Goal: Book appointment/travel/reservation

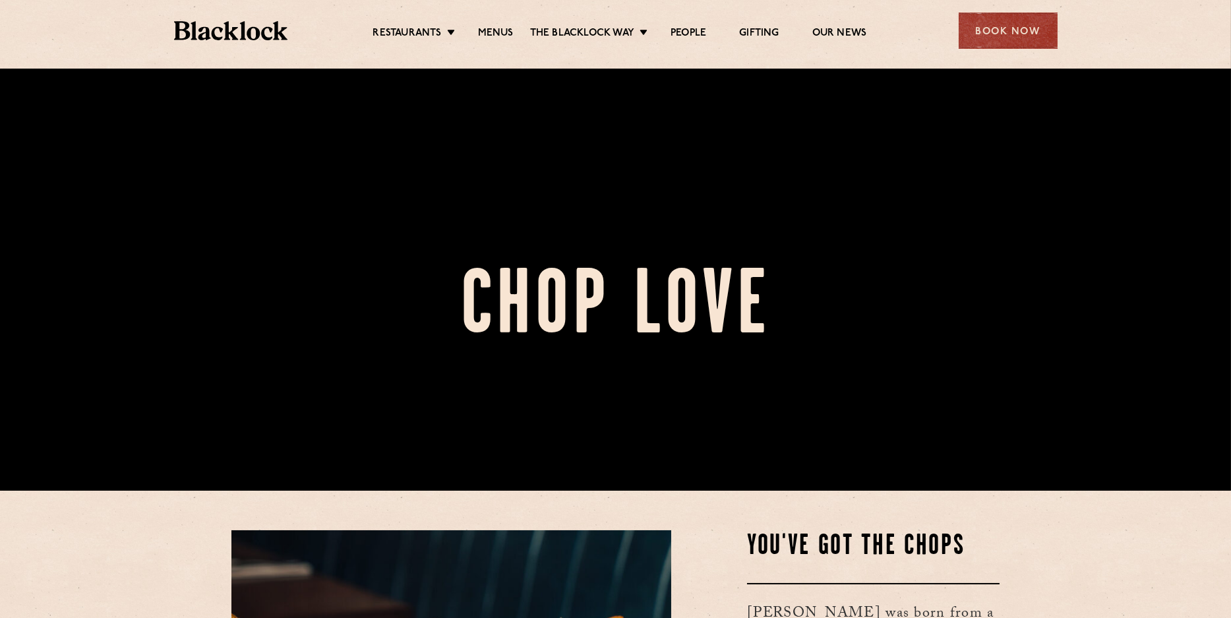
scroll to position [65, 0]
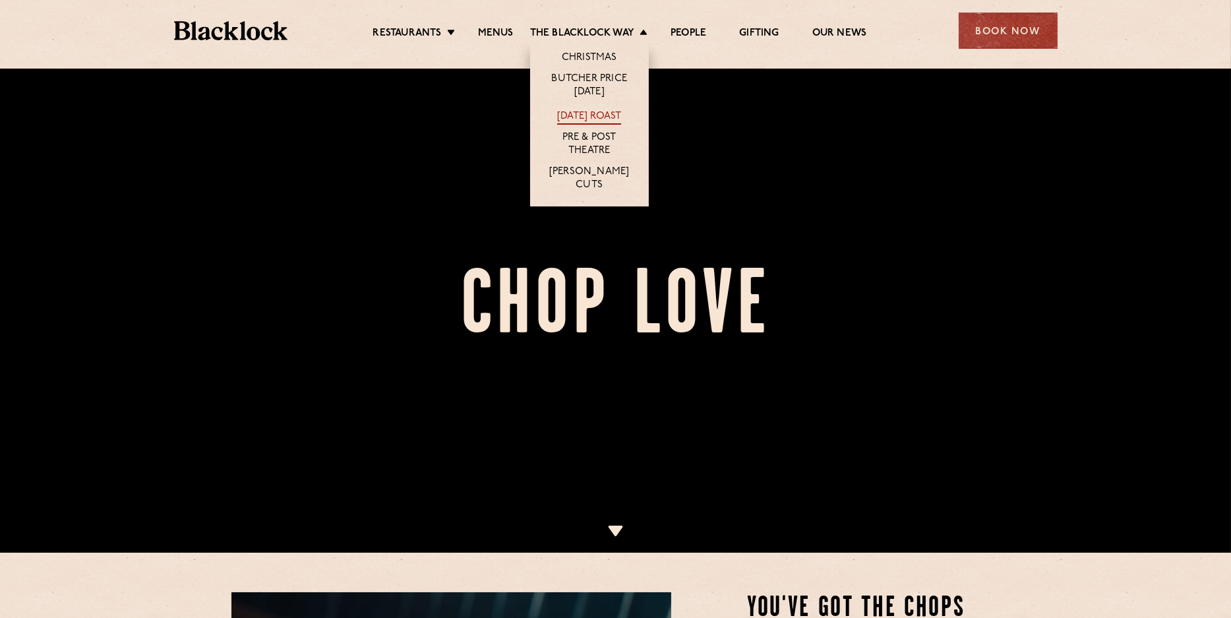
click at [602, 113] on link "[DATE] Roast" at bounding box center [589, 117] width 64 height 15
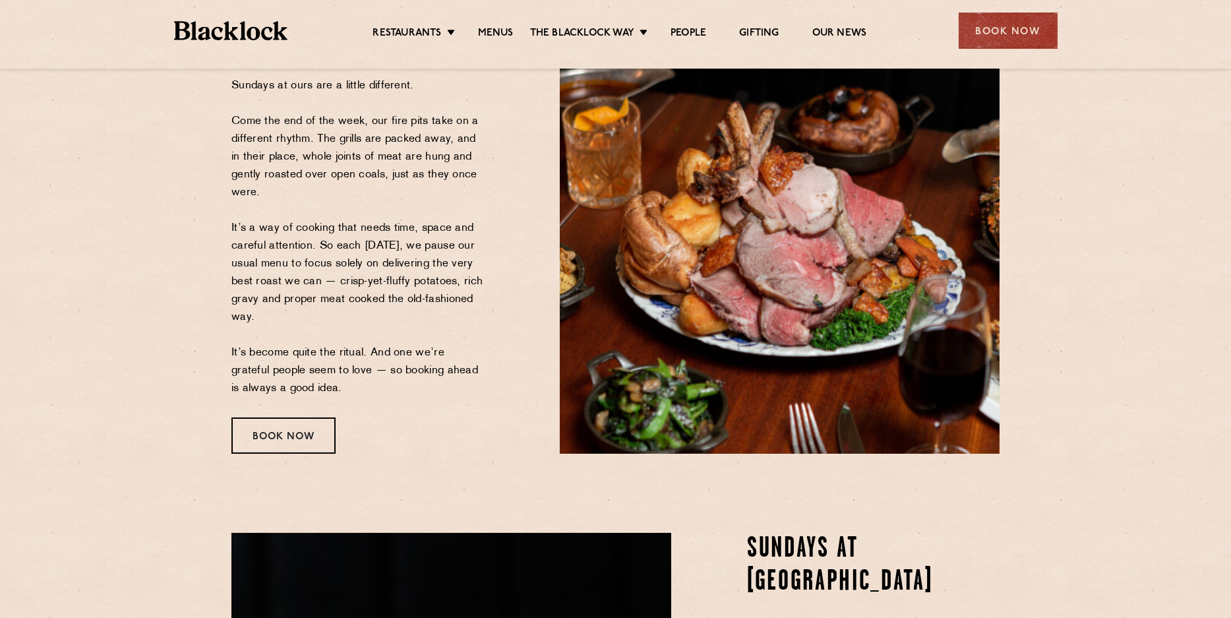
scroll to position [197, 0]
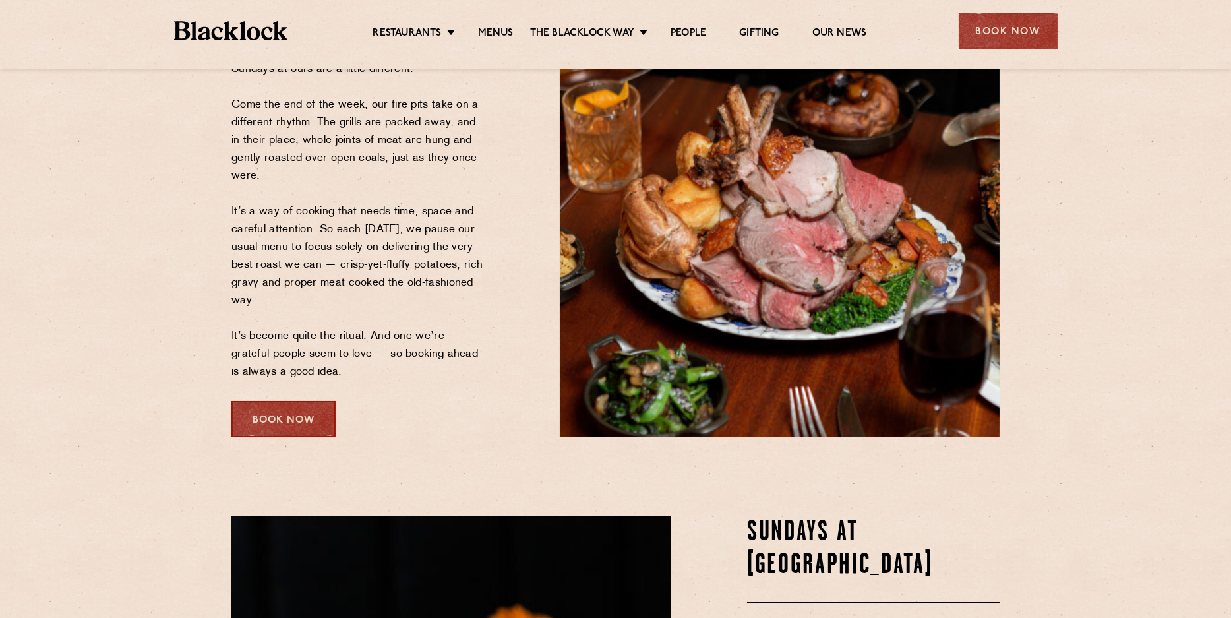
click at [250, 413] on div "Book Now" at bounding box center [283, 419] width 104 height 36
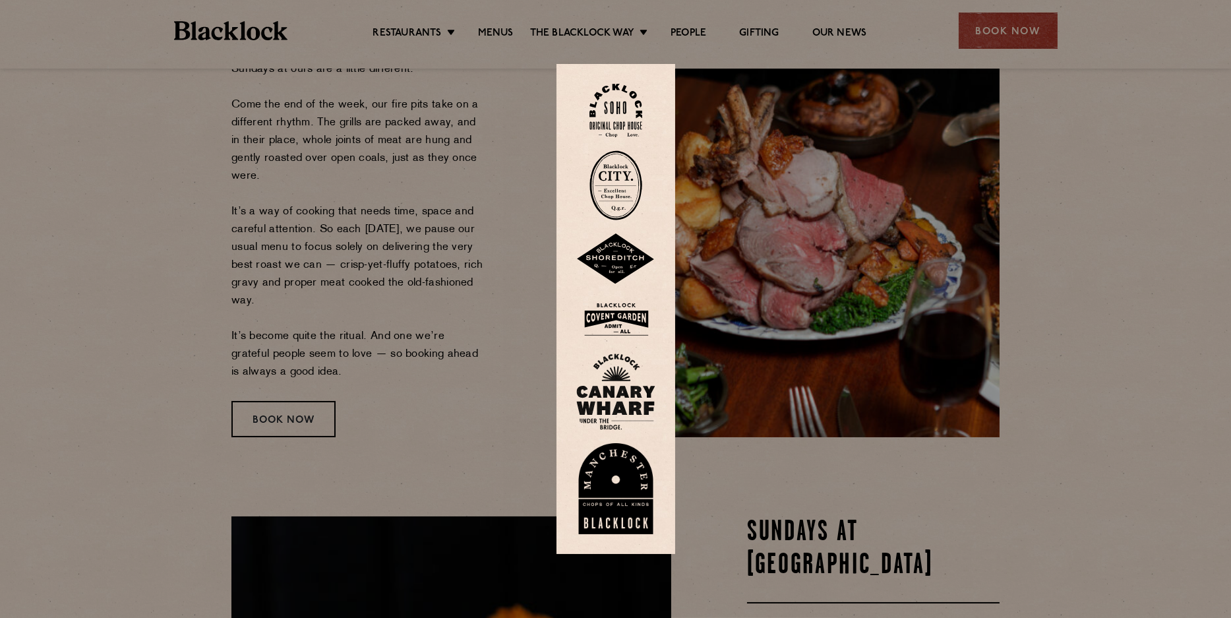
click at [611, 330] on img at bounding box center [615, 319] width 79 height 43
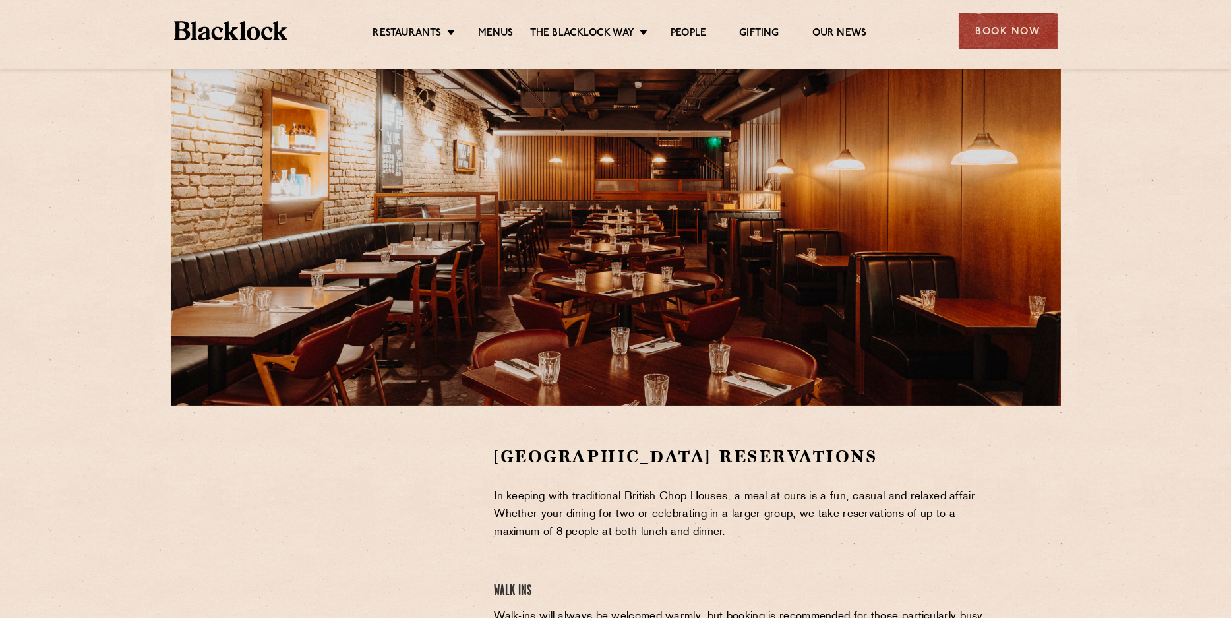
scroll to position [263, 0]
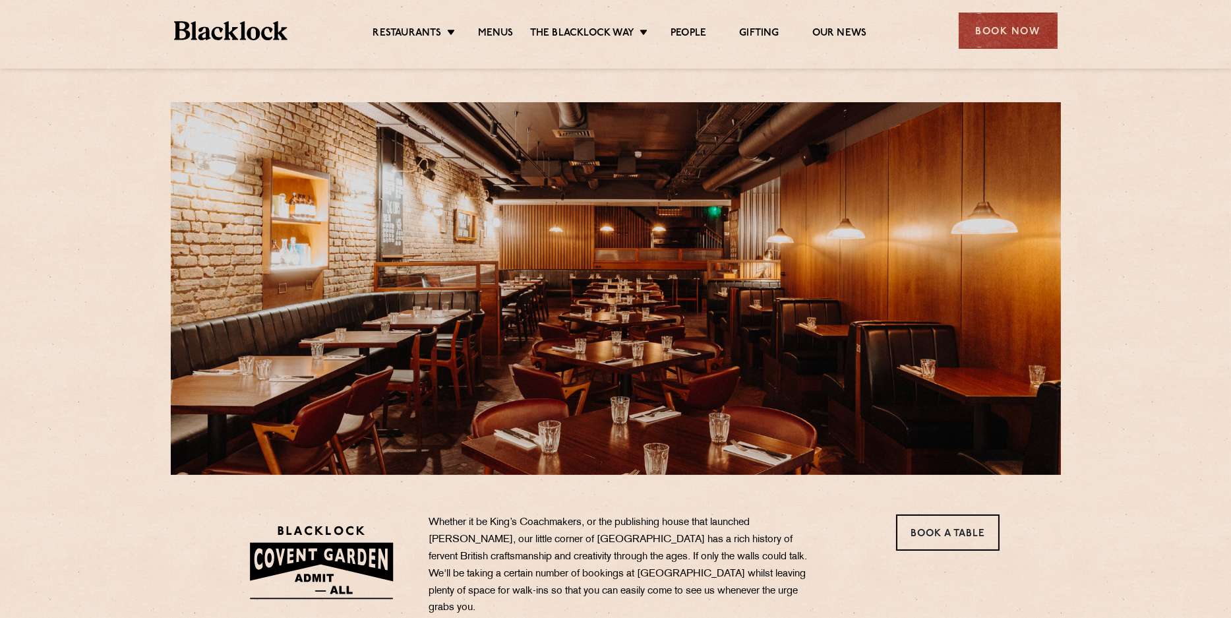
click at [495, 24] on ul "Restaurants Soho City Shoreditch Covent Garden Canary Wharf Manchester Birmingh…" at bounding box center [620, 30] width 664 height 21
click at [503, 32] on link "Menus" at bounding box center [496, 34] width 36 height 15
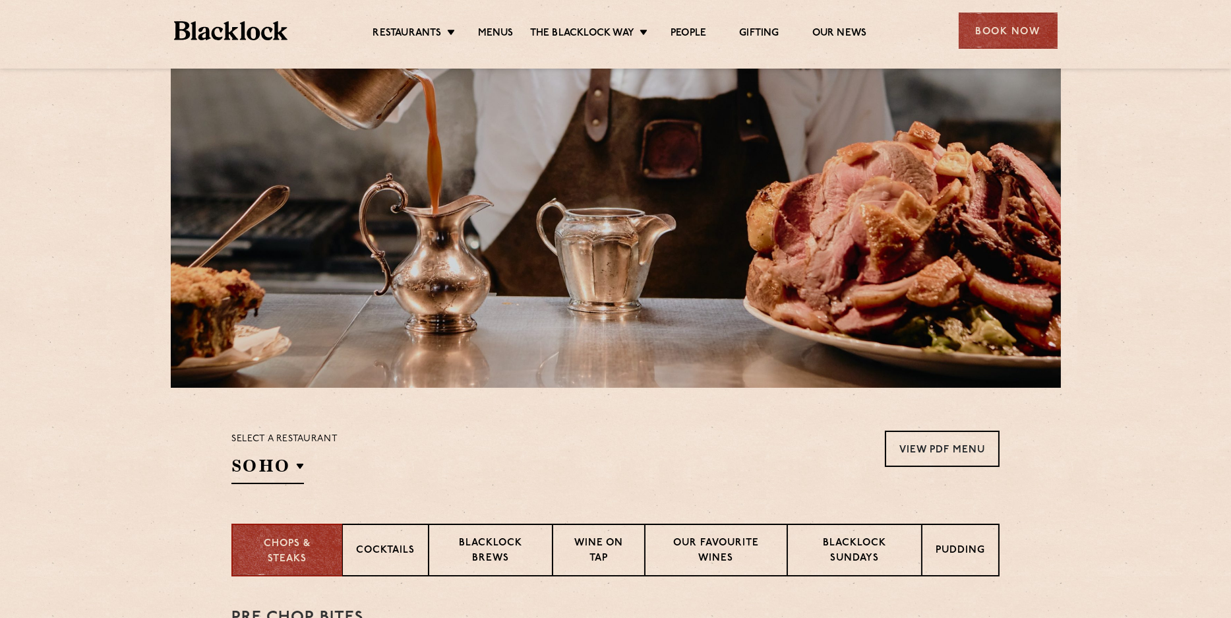
scroll to position [329, 0]
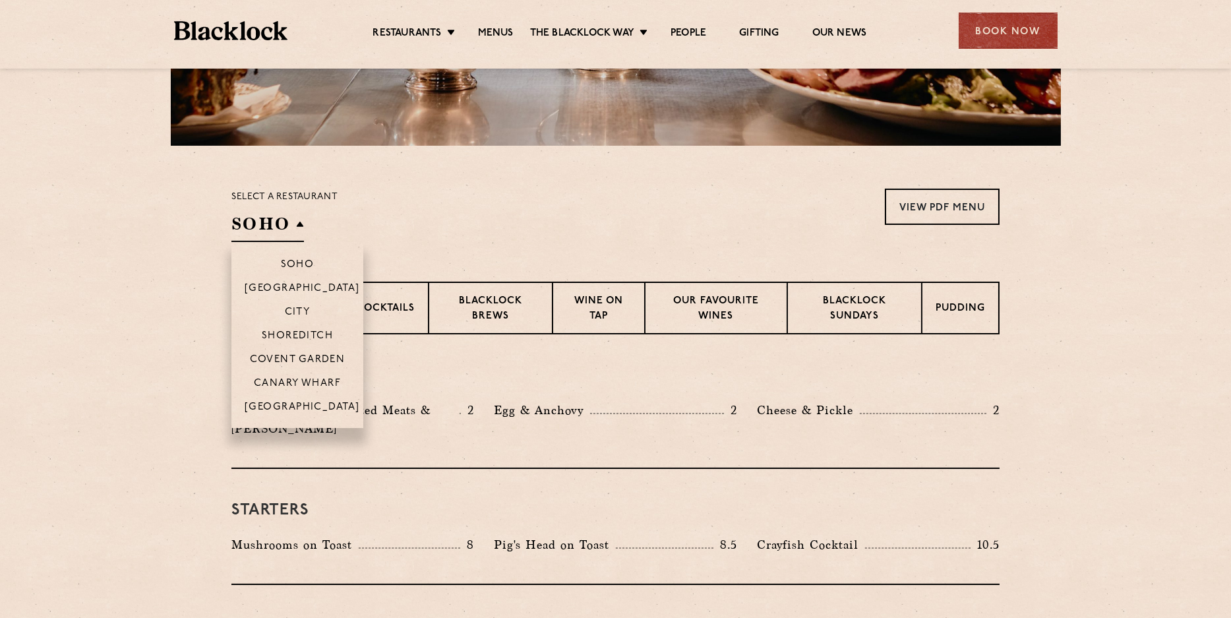
click at [262, 225] on h2 "SOHO" at bounding box center [267, 227] width 73 height 30
click at [293, 356] on p "Covent Garden" at bounding box center [298, 360] width 96 height 13
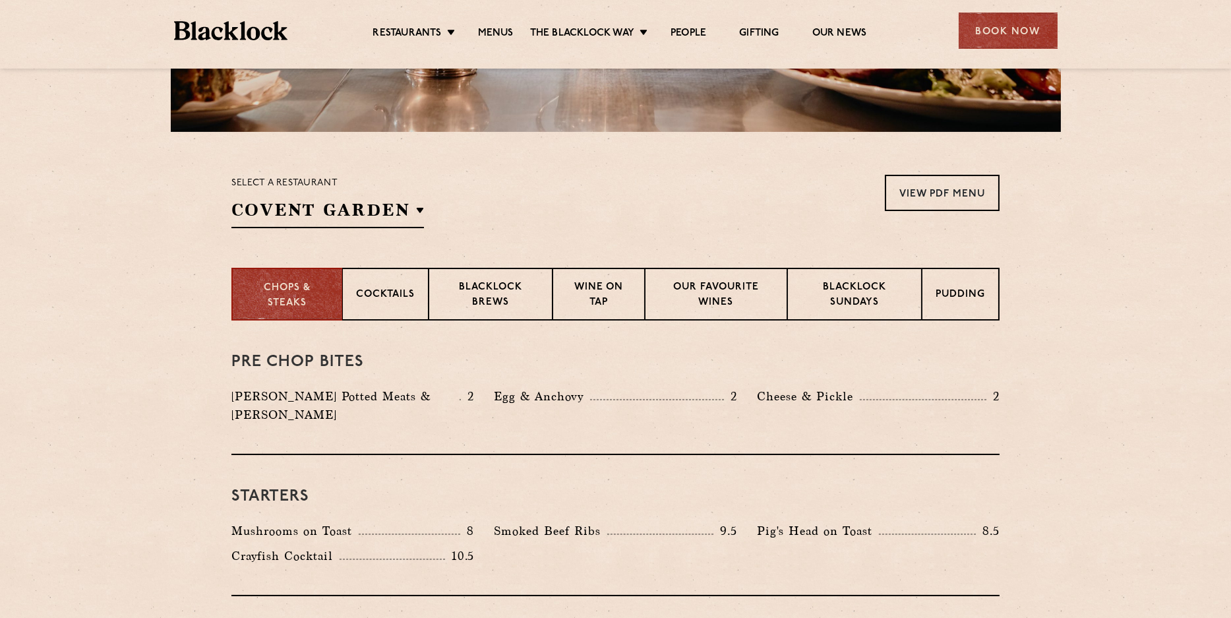
scroll to position [339, 0]
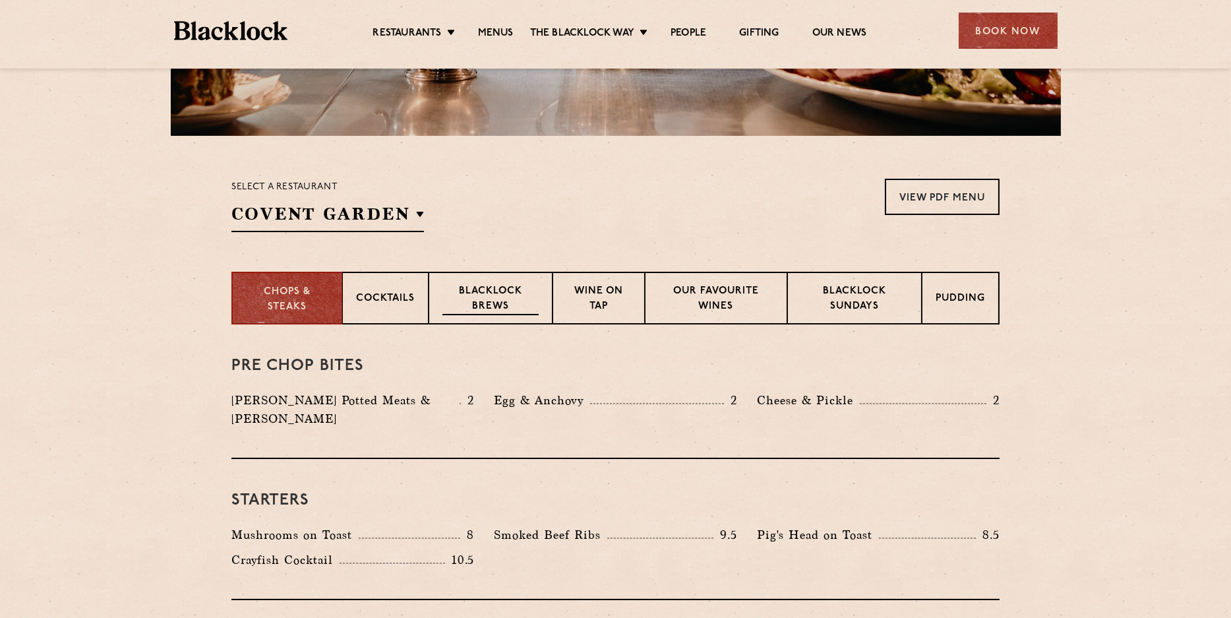
click at [508, 288] on p "Blacklock Brews" at bounding box center [491, 299] width 96 height 31
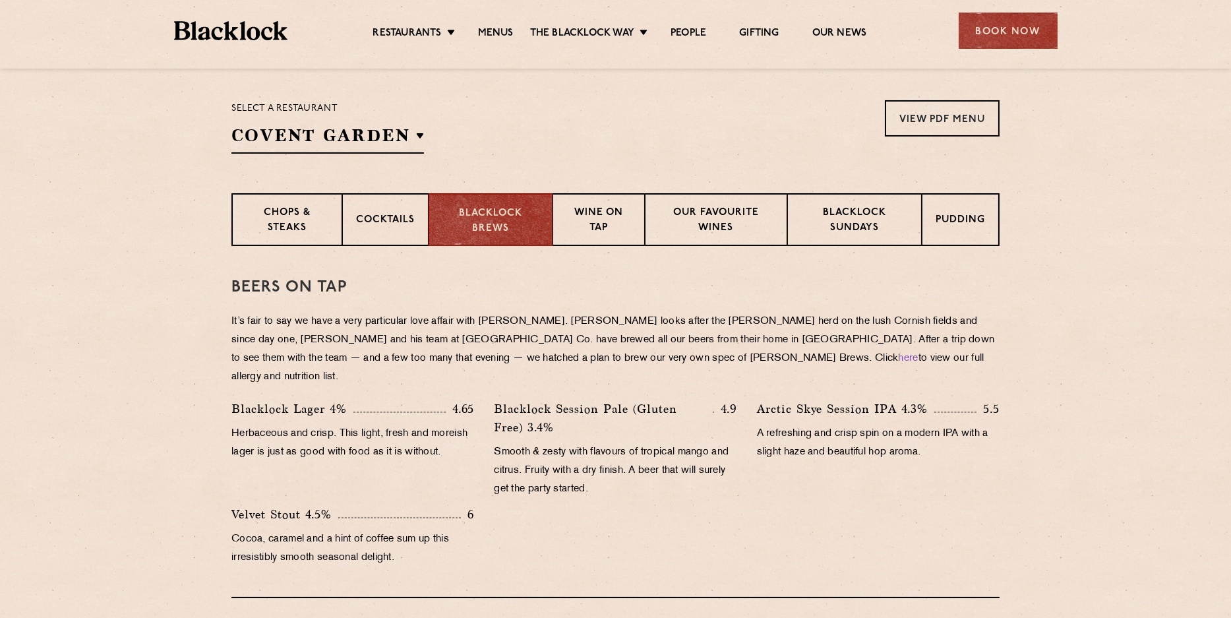
scroll to position [206, 0]
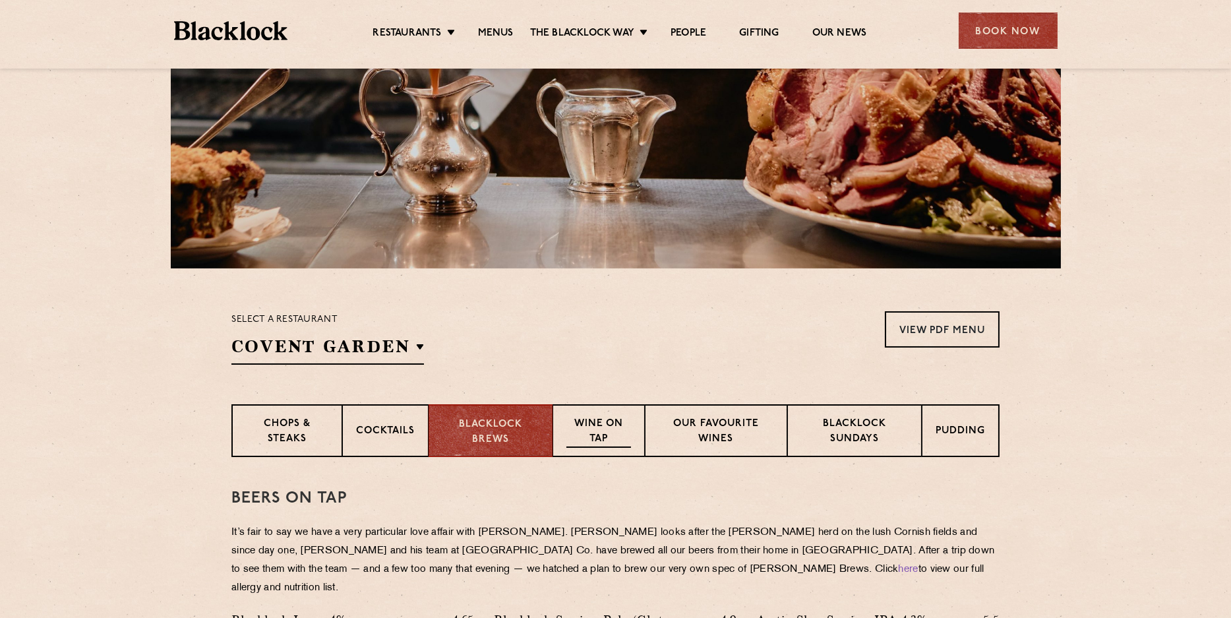
click at [609, 433] on p "Wine on Tap" at bounding box center [599, 432] width 65 height 31
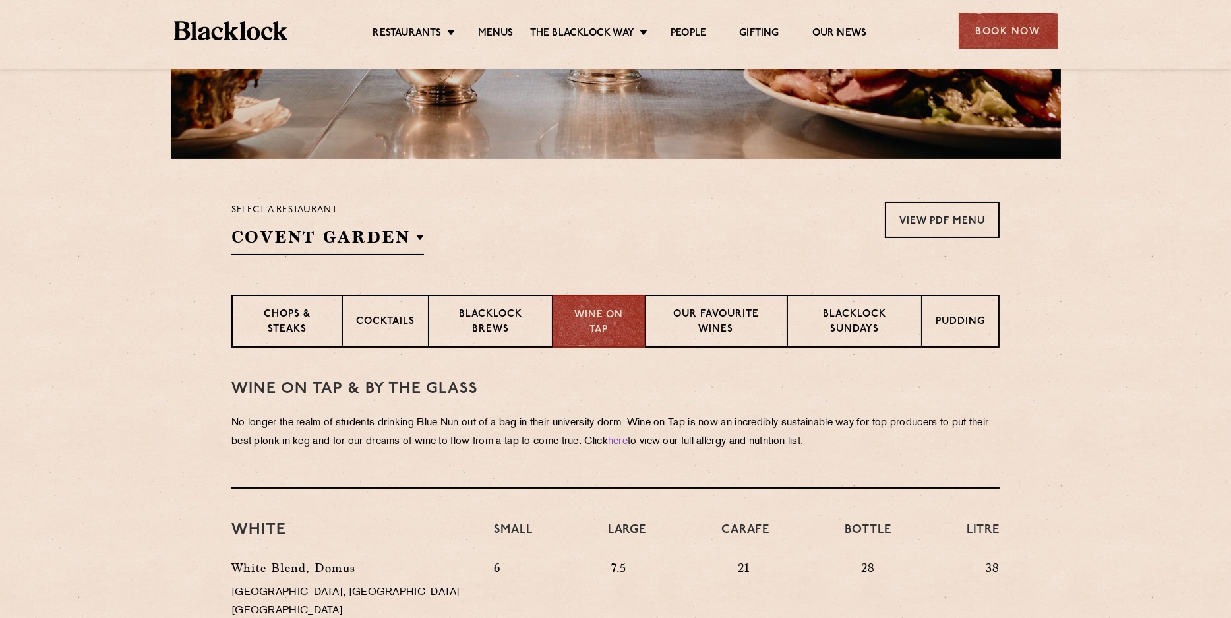
scroll to position [273, 0]
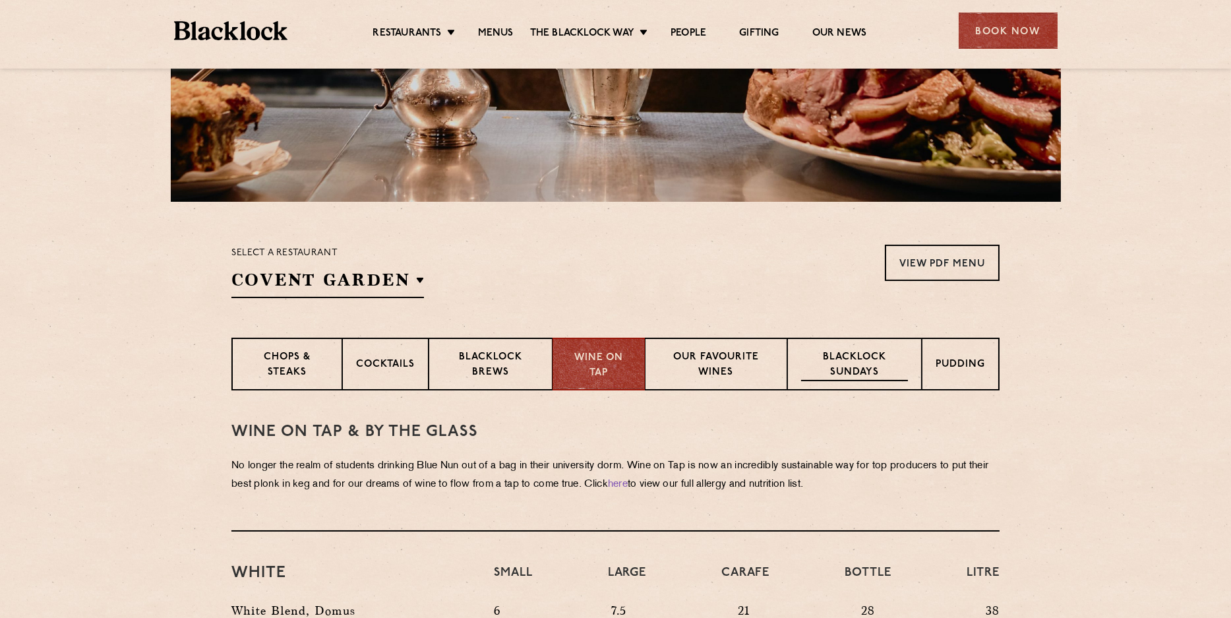
click at [823, 373] on p "Blacklock Sundays" at bounding box center [854, 365] width 107 height 31
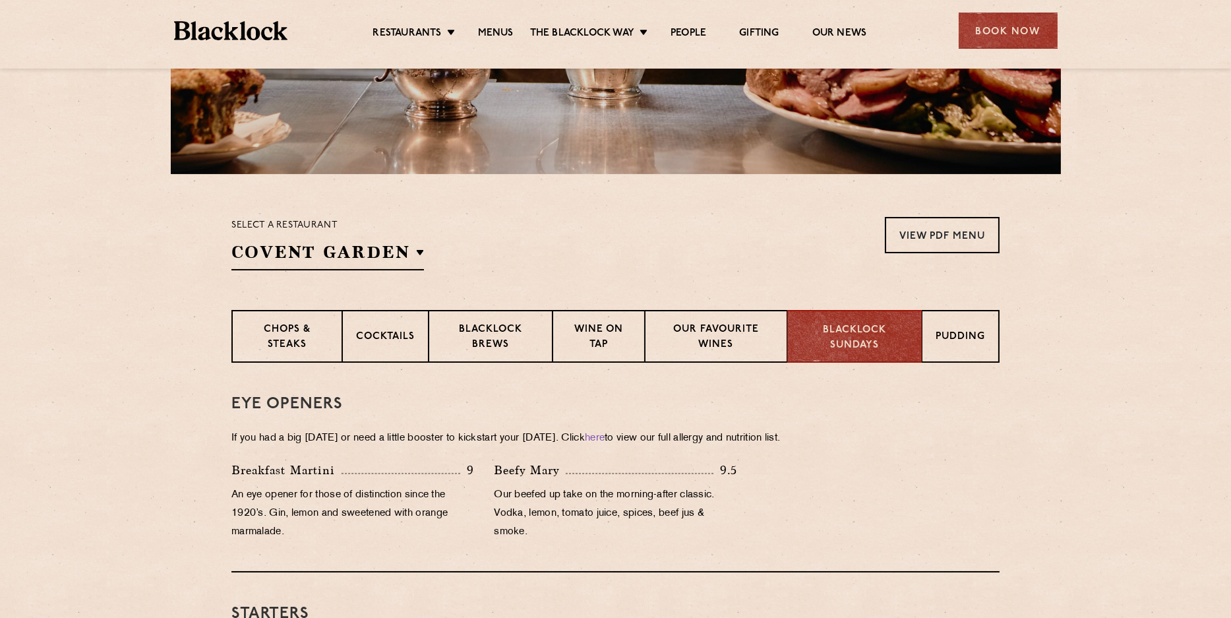
scroll to position [0, 0]
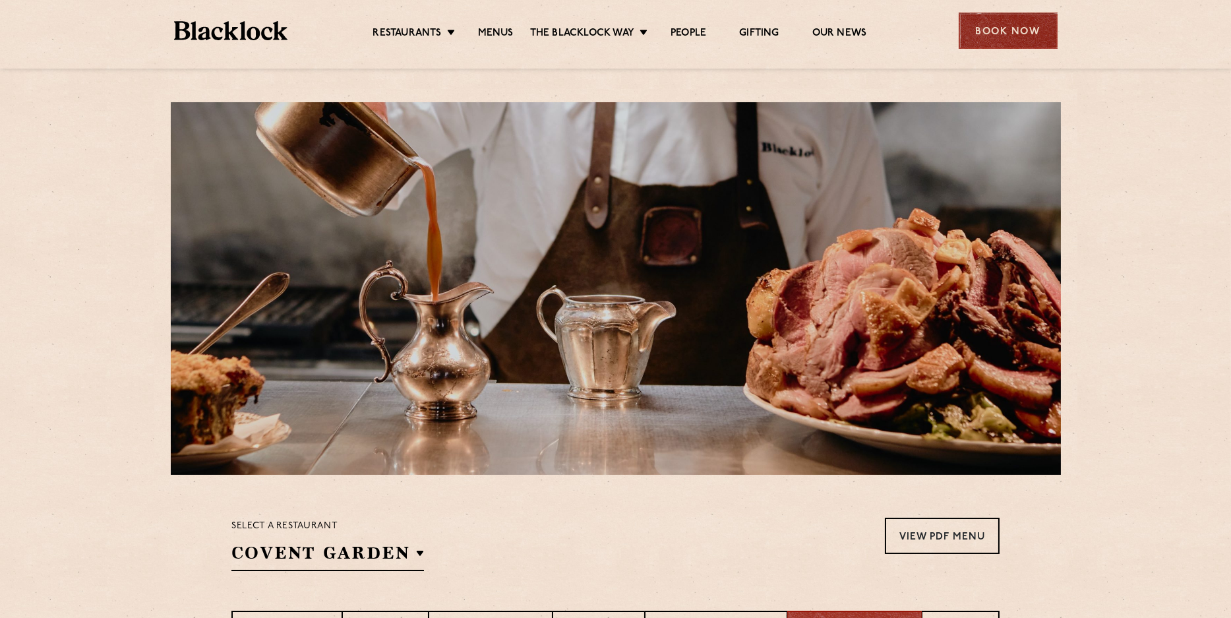
click at [1013, 26] on div "Book Now" at bounding box center [1008, 31] width 99 height 36
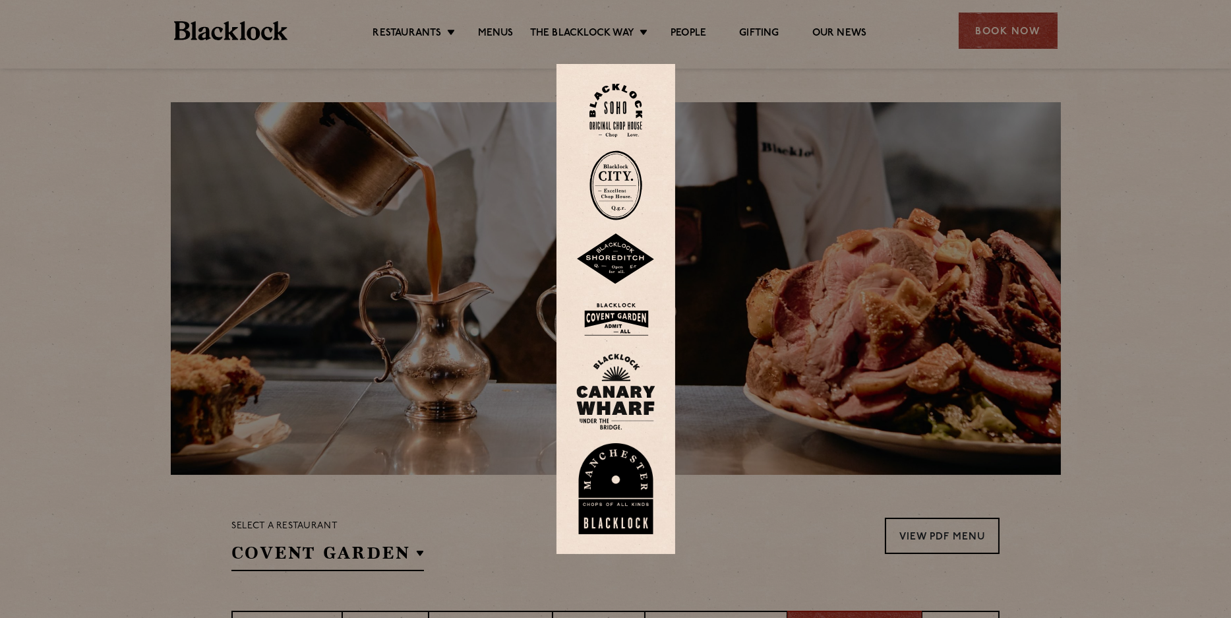
click at [607, 309] on img at bounding box center [615, 319] width 79 height 43
